Goal: Transaction & Acquisition: Book appointment/travel/reservation

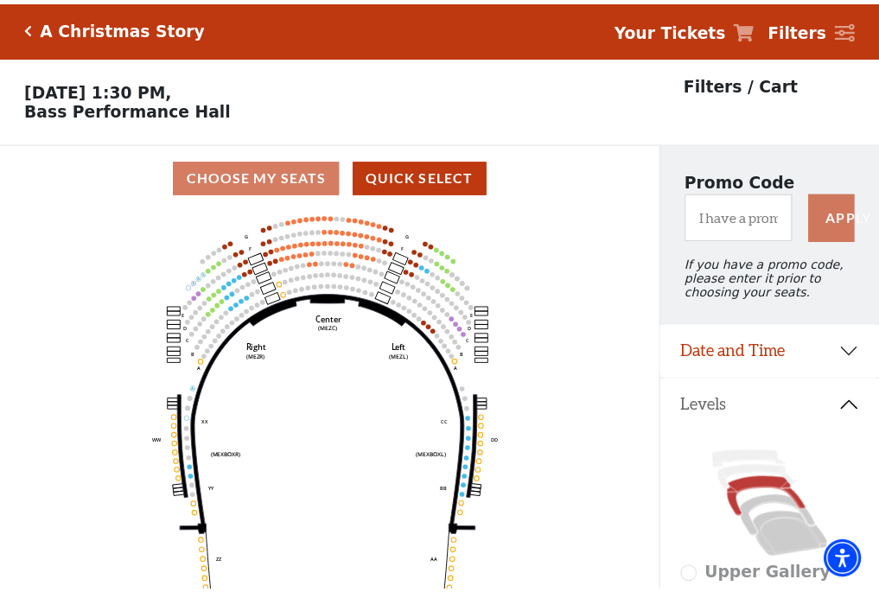
scroll to position [80, 0]
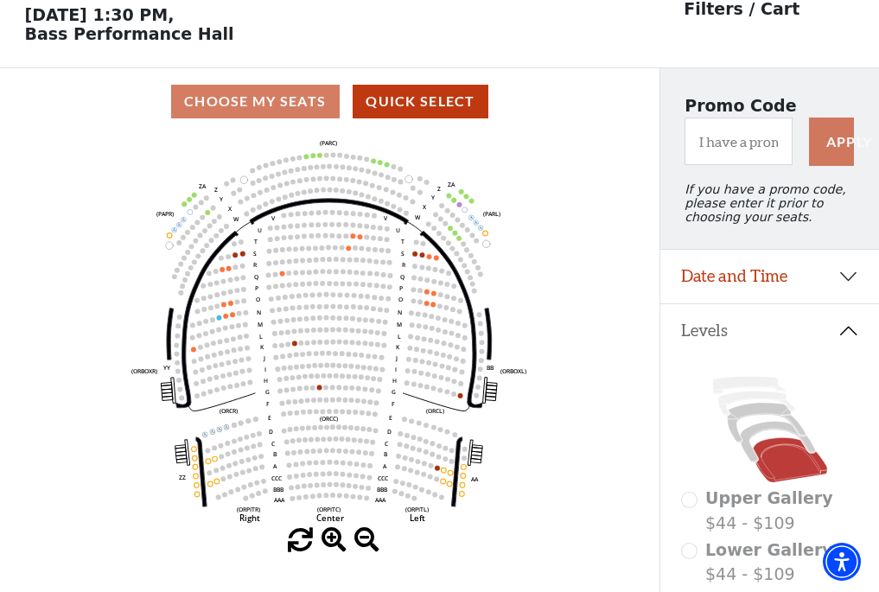
scroll to position [80, 0]
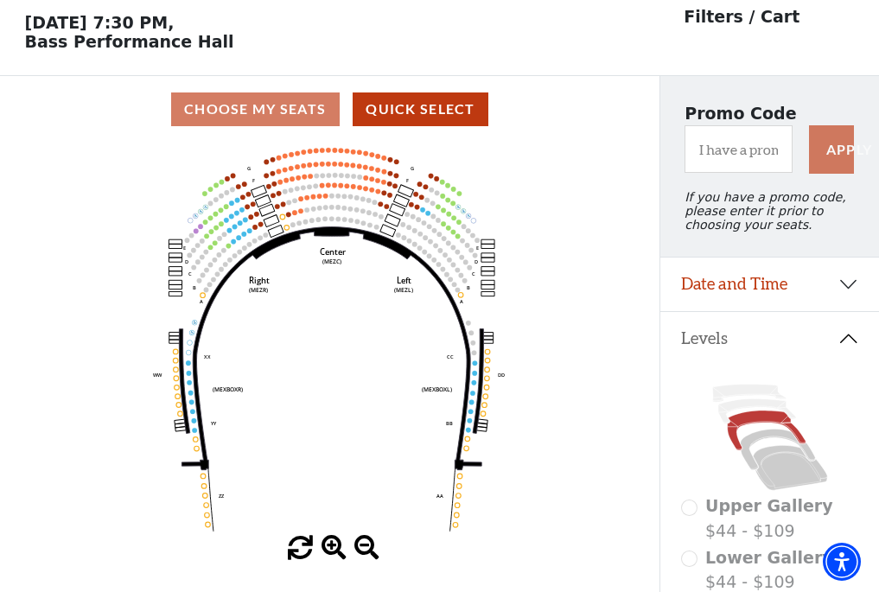
scroll to position [80, 0]
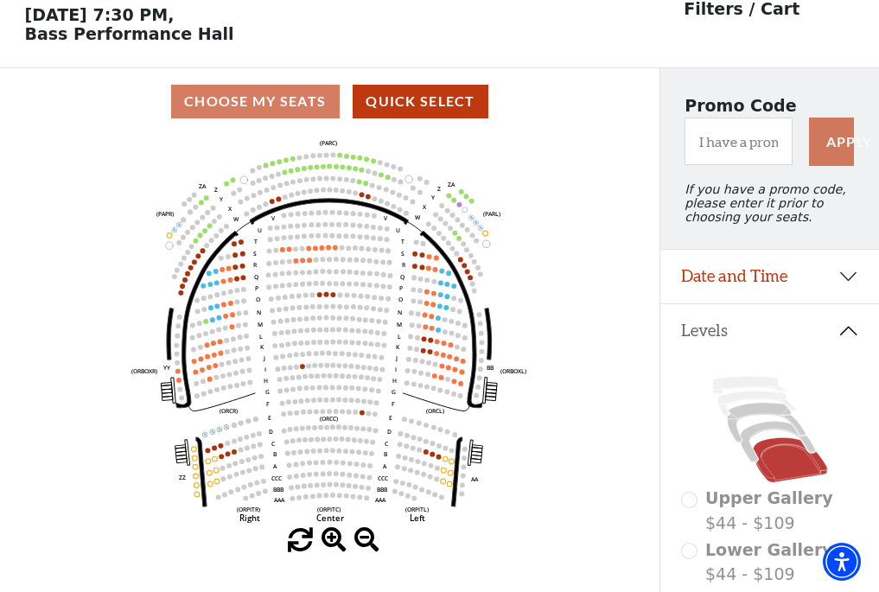
scroll to position [80, 0]
